Goal: Find specific page/section: Find specific page/section

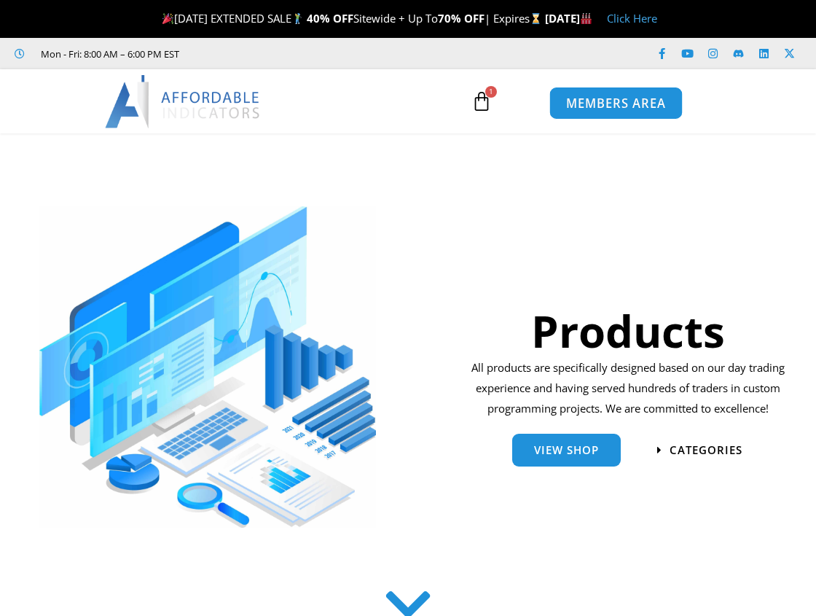
click at [636, 106] on span "MEMBERS AREA" at bounding box center [616, 104] width 100 height 12
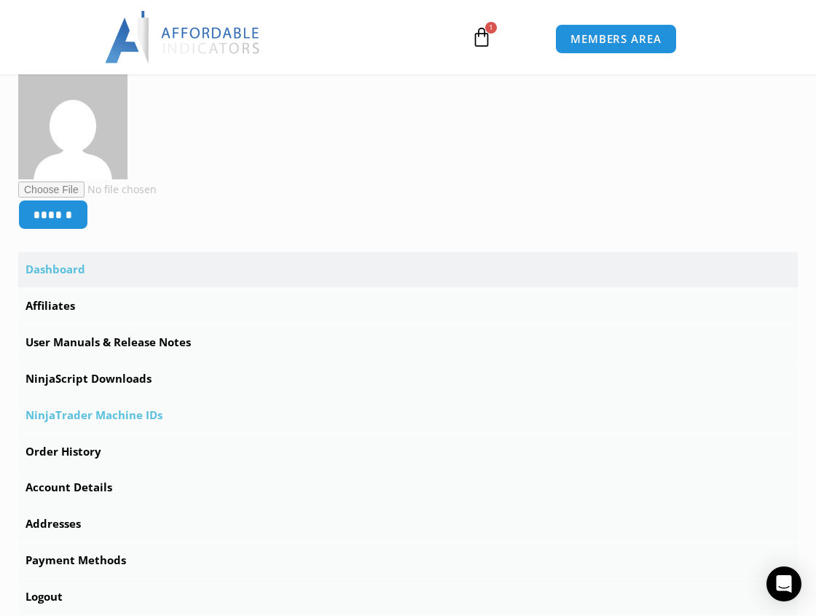
scroll to position [364, 0]
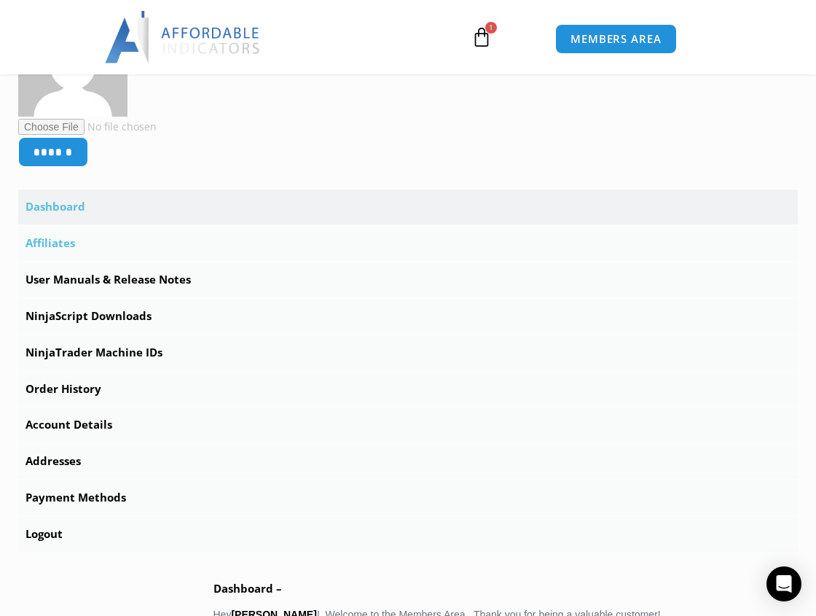
click at [67, 243] on link "Affiliates" at bounding box center [408, 243] width 780 height 35
